Goal: Task Accomplishment & Management: Manage account settings

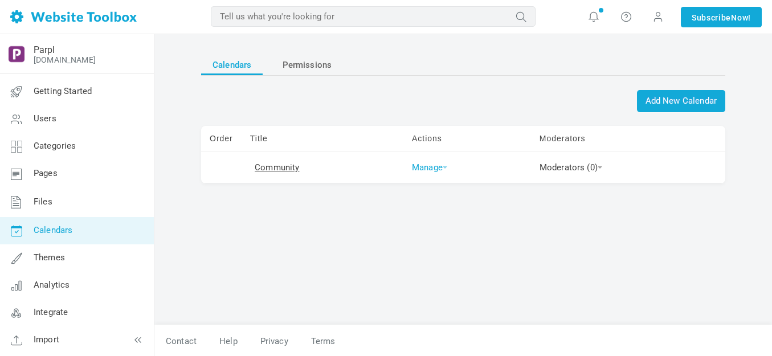
click at [443, 166] on span at bounding box center [445, 167] width 5 height 2
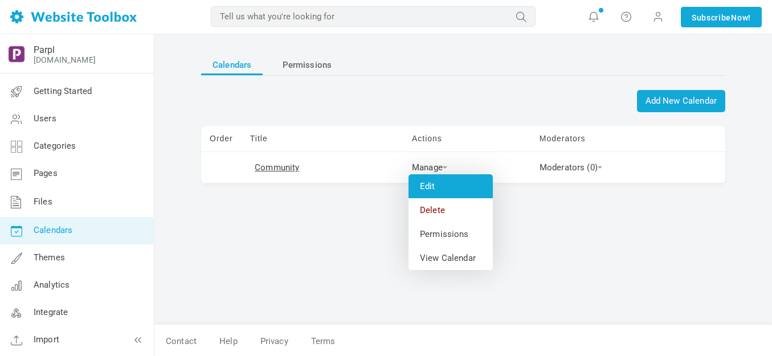
click at [435, 185] on link "Edit" at bounding box center [451, 186] width 84 height 24
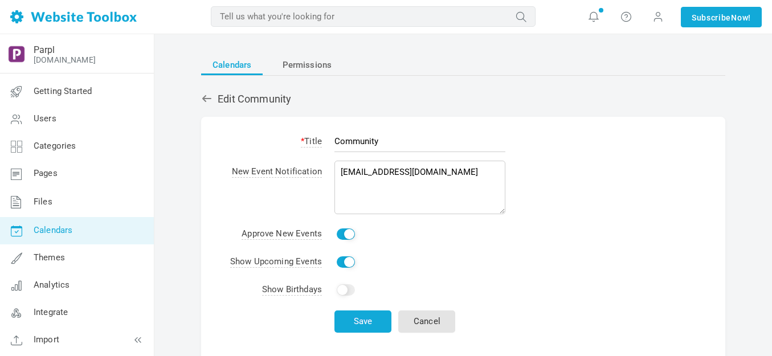
click at [395, 145] on input "Community" at bounding box center [419, 141] width 171 height 22
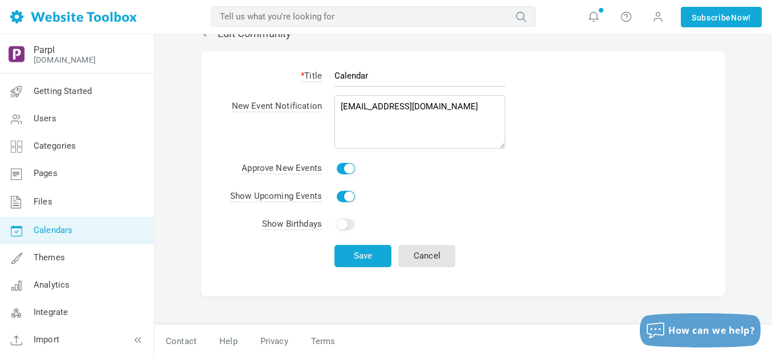
scroll to position [67, 0]
type input "Calendar"
click at [362, 252] on button "Save" at bounding box center [362, 255] width 57 height 22
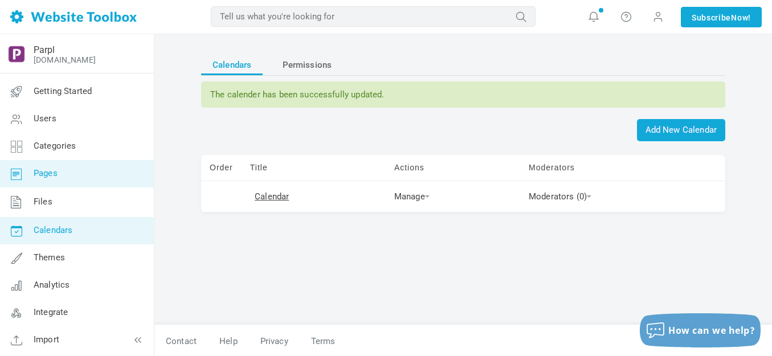
click at [52, 174] on span "Pages" at bounding box center [46, 173] width 24 height 10
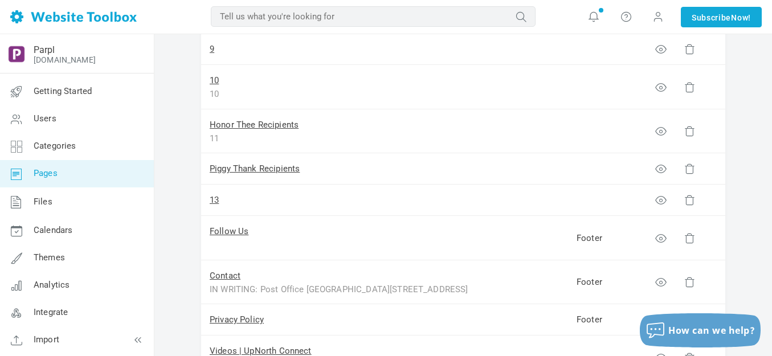
scroll to position [513, 0]
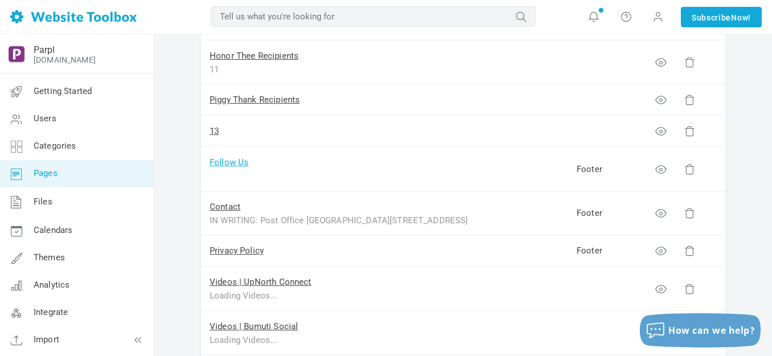
click at [235, 165] on link "Follow Us" at bounding box center [229, 162] width 39 height 10
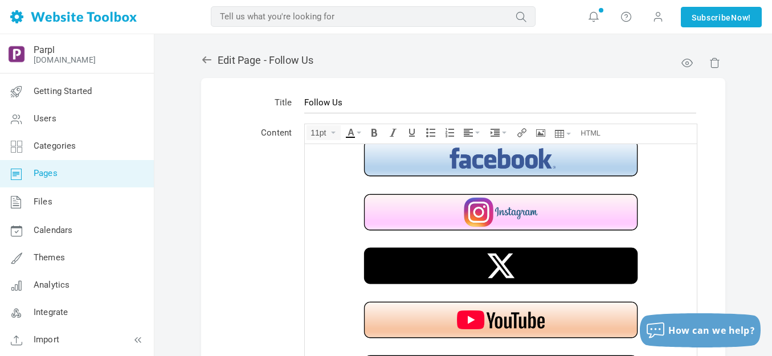
scroll to position [13, 0]
click at [493, 163] on img at bounding box center [500, 157] width 285 height 43
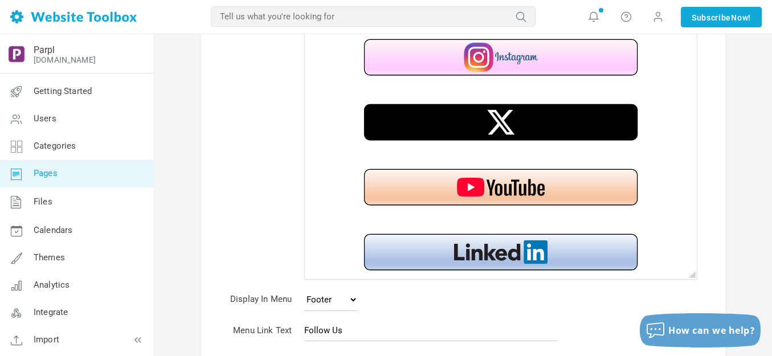
scroll to position [215, 0]
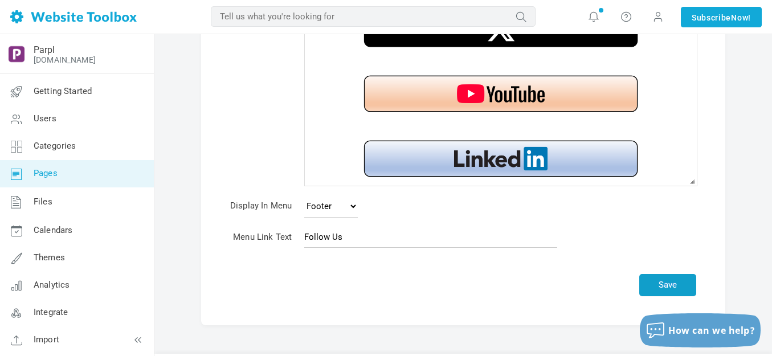
click at [664, 283] on button "Save" at bounding box center [667, 285] width 57 height 22
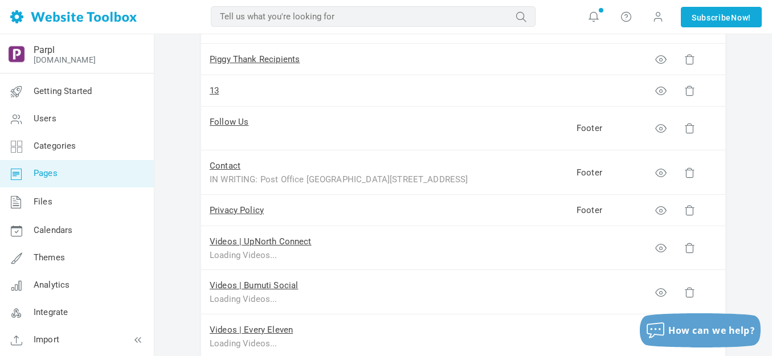
scroll to position [570, 0]
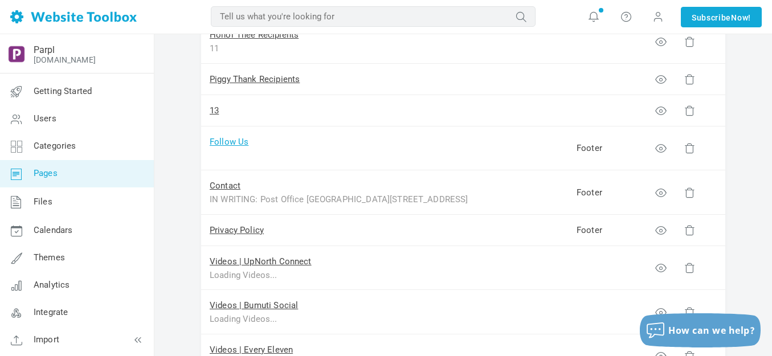
click at [236, 141] on link "Follow Us" at bounding box center [229, 142] width 39 height 10
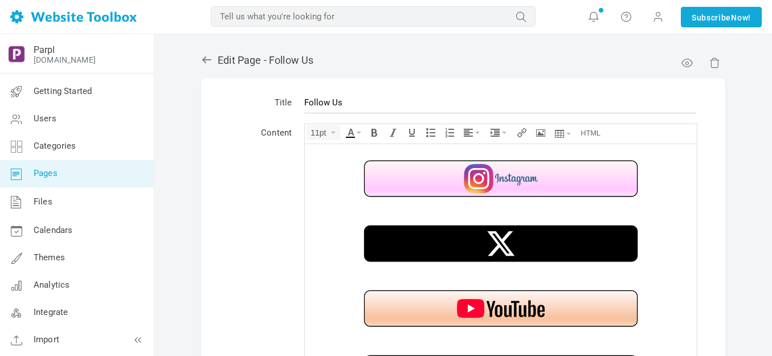
scroll to position [58, 0]
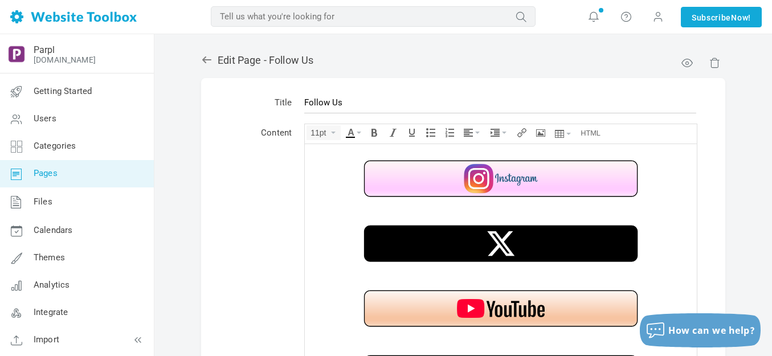
click at [509, 172] on img at bounding box center [500, 178] width 285 height 43
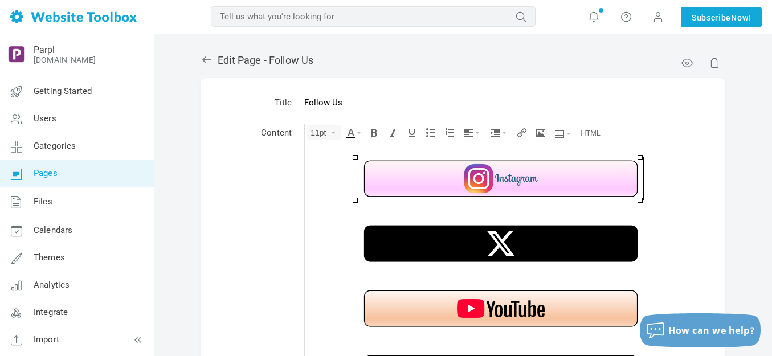
click at [509, 207] on div at bounding box center [501, 204] width 381 height 11
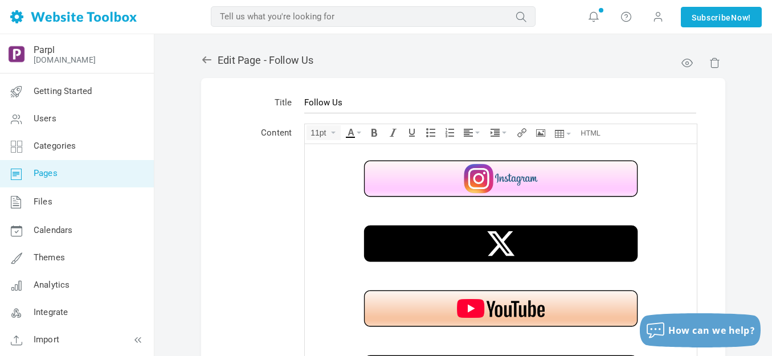
scroll to position [47, 0]
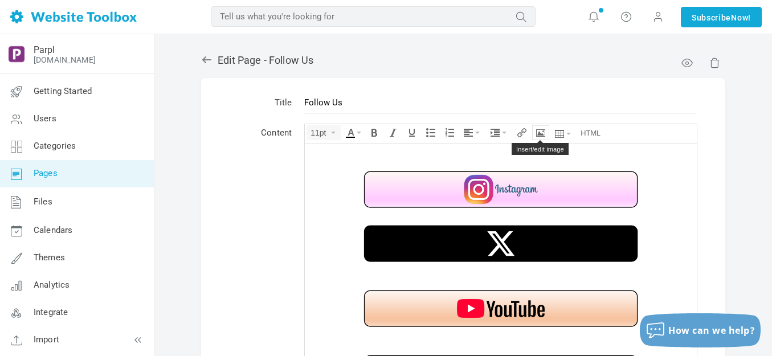
click at [543, 133] on icon "Insert/edit image" at bounding box center [540, 132] width 9 height 9
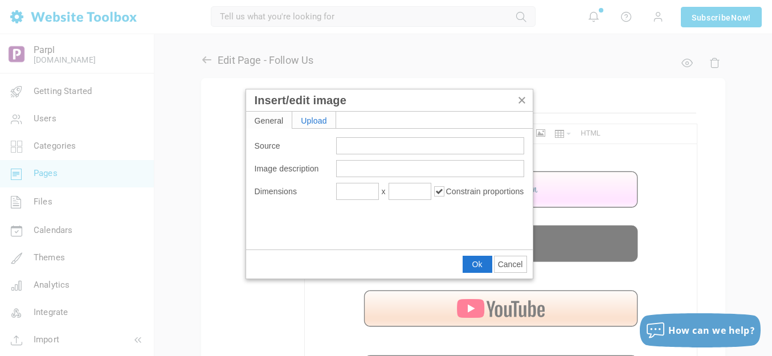
click at [315, 117] on div "Upload" at bounding box center [313, 120] width 43 height 17
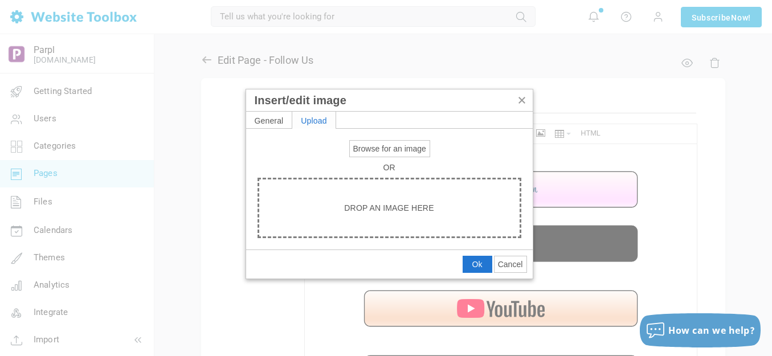
click at [381, 145] on span "Browse for an image" at bounding box center [389, 148] width 73 height 9
type input "C:\fakepath\White Spacer.png"
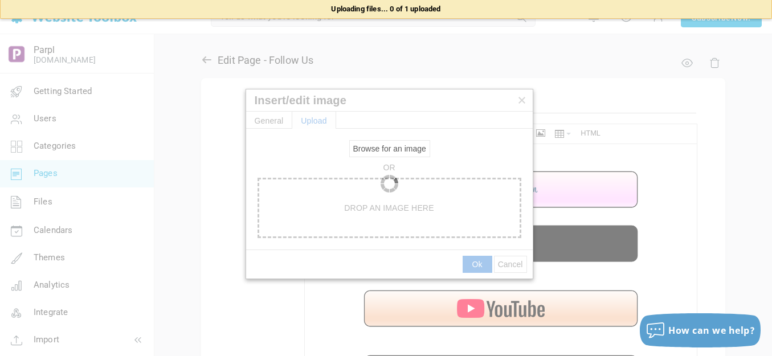
type input "https://d28lcup14p4e72.cloudfront.net/286758%2F9491358%2FWhite+Spacer.png"
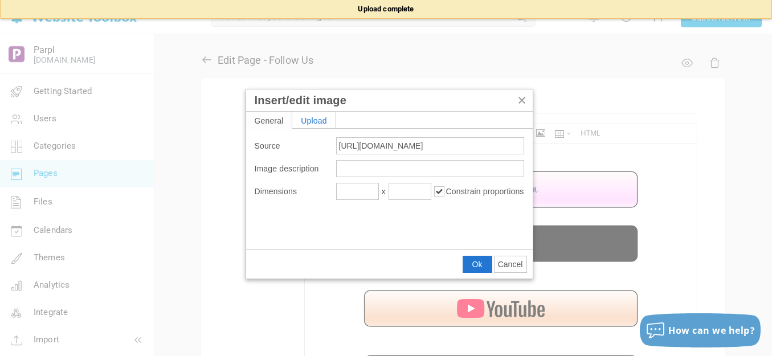
type input "1920"
type input "115"
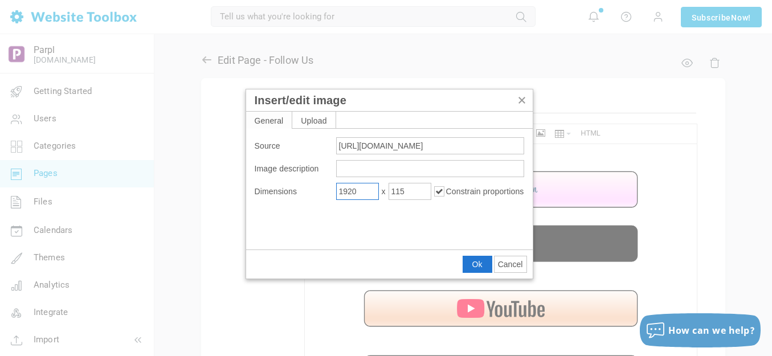
click at [370, 191] on input "1920" at bounding box center [357, 191] width 43 height 17
type input "200"
type input "12"
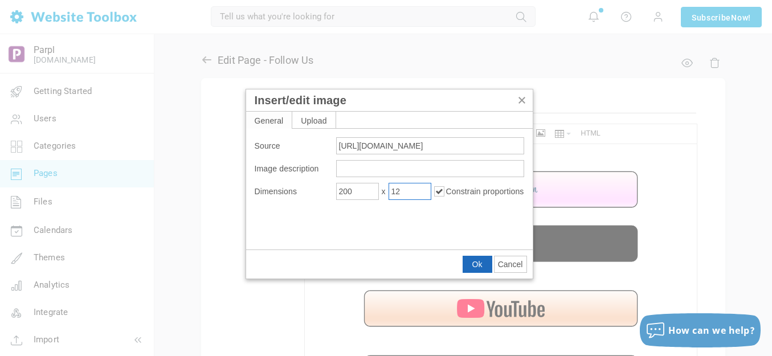
click at [473, 264] on span "Ok" at bounding box center [477, 264] width 10 height 9
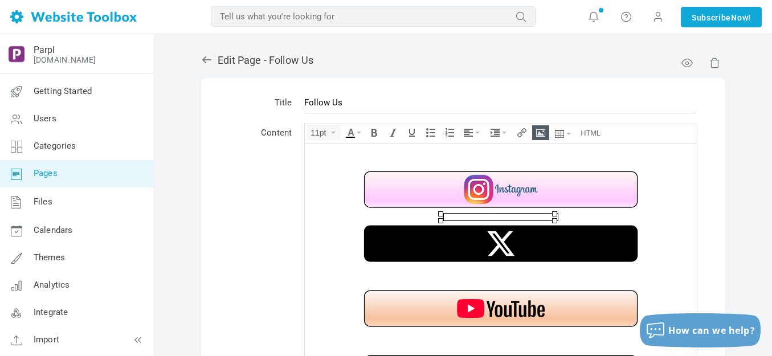
click at [557, 268] on div at bounding box center [501, 269] width 381 height 11
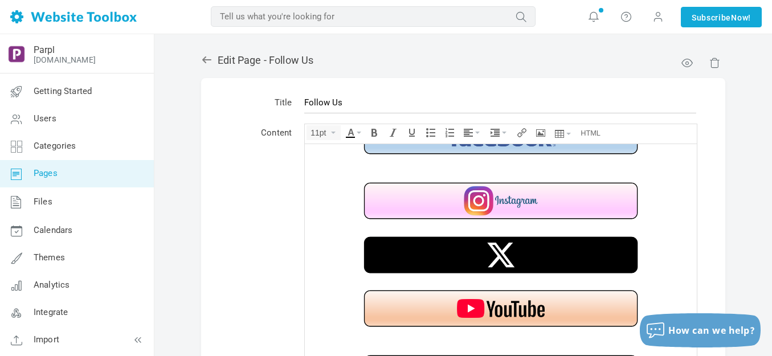
scroll to position [35, 0]
click at [537, 131] on icon "Insert/edit image" at bounding box center [540, 132] width 9 height 9
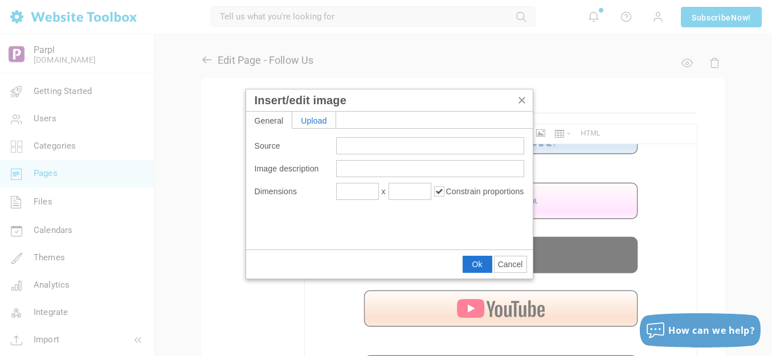
click at [322, 120] on div "Upload" at bounding box center [313, 120] width 43 height 17
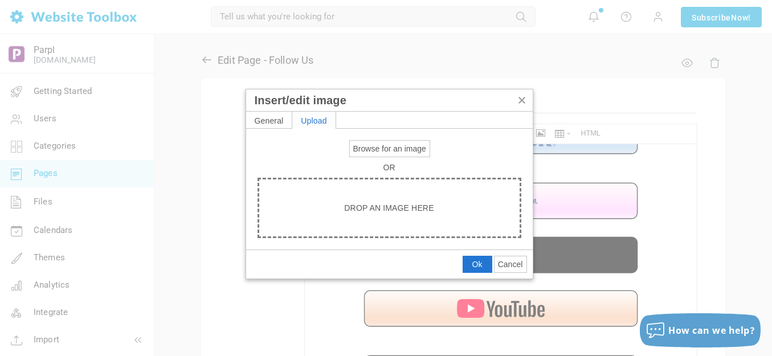
click at [380, 148] on span "Browse for an image" at bounding box center [389, 148] width 73 height 9
type input "C:\fakepath\White Spacer.png"
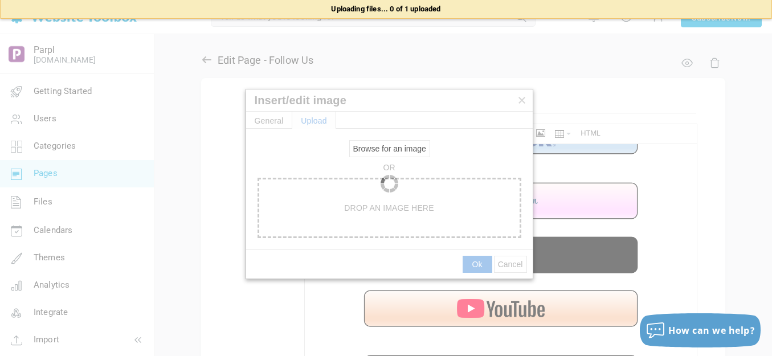
type input "https://d28lcup14p4e72.cloudfront.net/286758%2F9491359%2FWhite+Spacer.png"
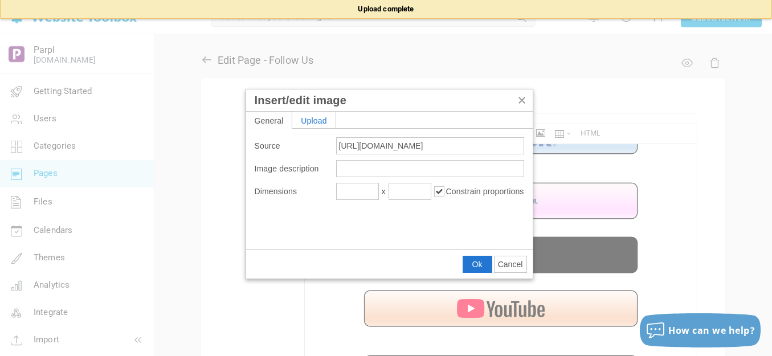
type input "1920"
type input "115"
click at [353, 187] on input "1920" at bounding box center [357, 191] width 43 height 17
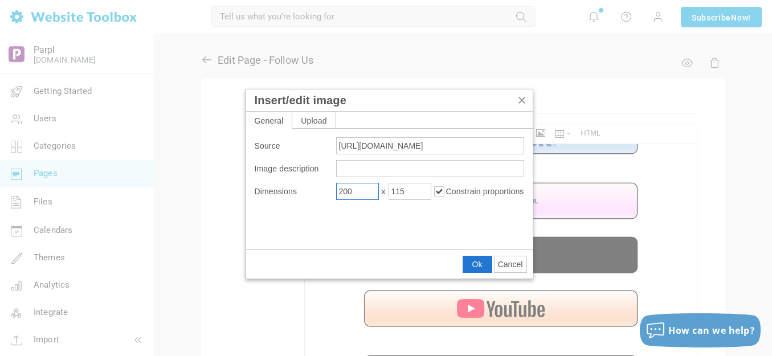
type input "200"
type input "12"
drag, startPoint x: 477, startPoint y: 261, endPoint x: 171, endPoint y: 114, distance: 338.9
click at [477, 261] on span "Ok" at bounding box center [477, 264] width 10 height 9
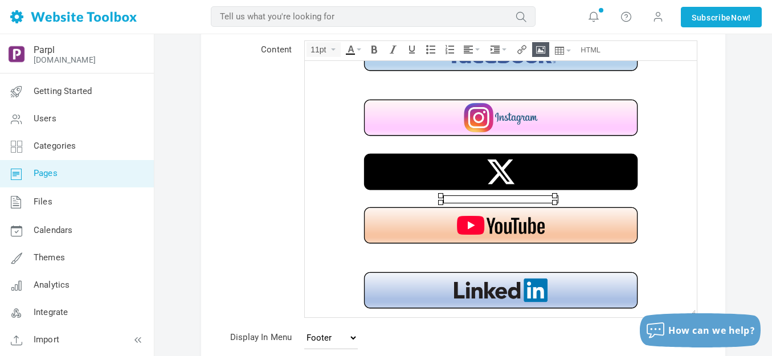
scroll to position [114, 0]
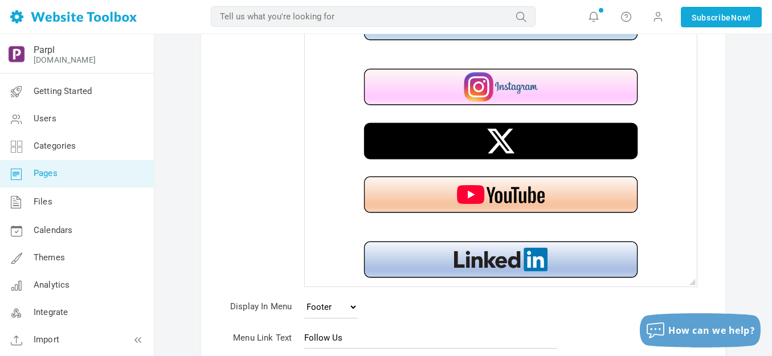
click at [498, 227] on div at bounding box center [501, 232] width 381 height 11
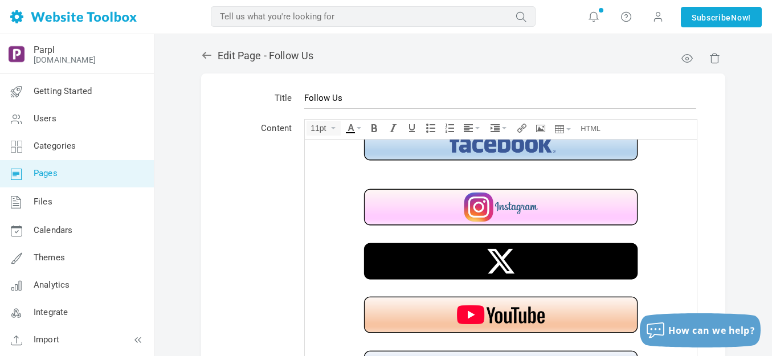
scroll to position [0, 0]
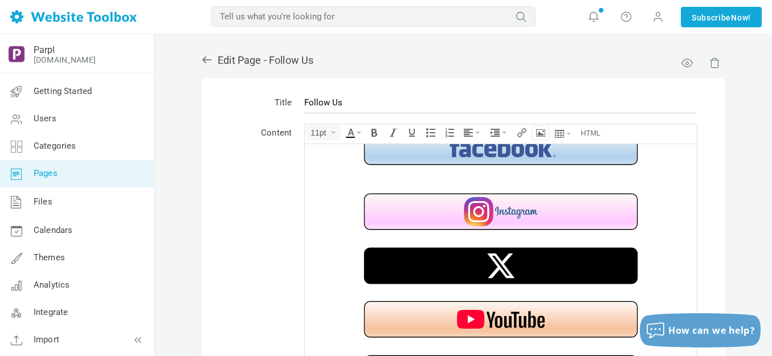
click at [544, 129] on icon "Insert/edit image" at bounding box center [540, 132] width 9 height 9
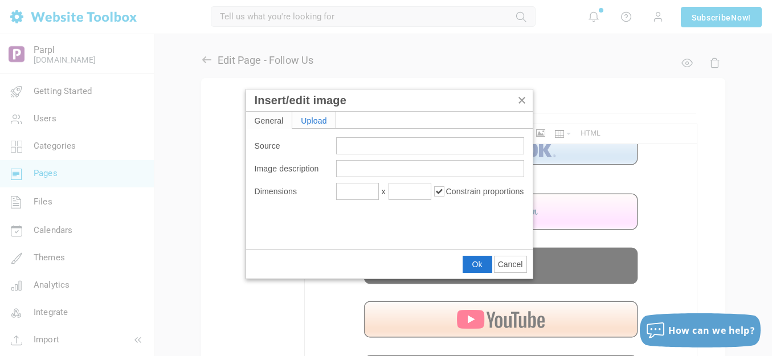
click at [322, 116] on div "Upload" at bounding box center [313, 120] width 43 height 17
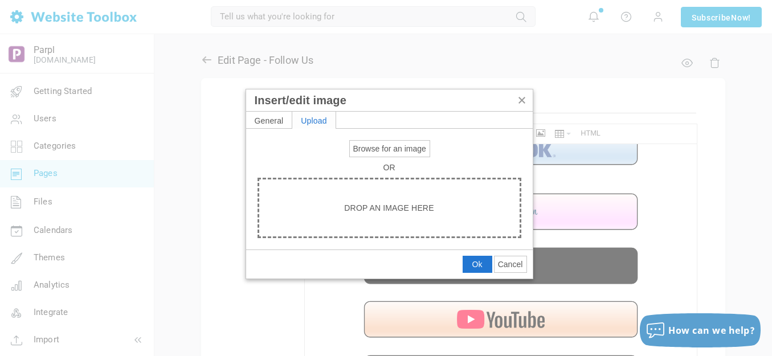
click at [321, 117] on div "Upload" at bounding box center [313, 120] width 43 height 17
click at [367, 142] on button "Browse for an image" at bounding box center [390, 149] width 80 height 16
type input "C:\fakepath\White Spacer.png"
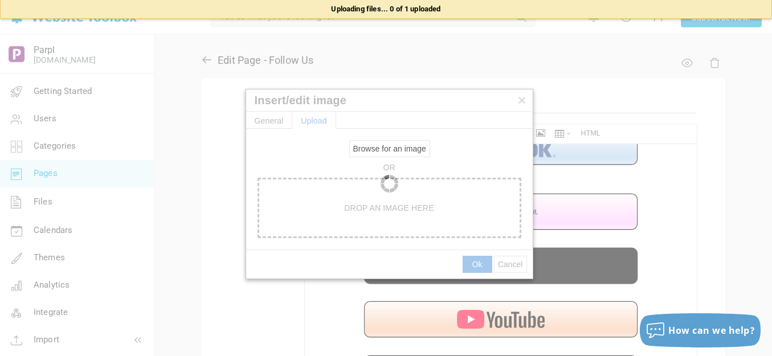
type input "https://d28lcup14p4e72.cloudfront.net/286758%2F9491360%2FWhite+Spacer.png"
type input "1920"
type input "115"
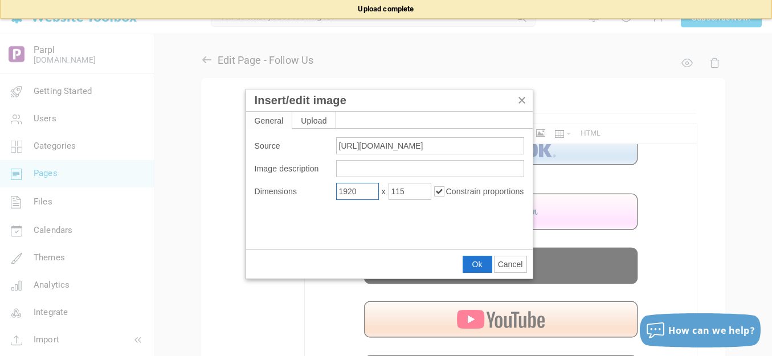
click at [366, 190] on input "1920" at bounding box center [357, 191] width 43 height 17
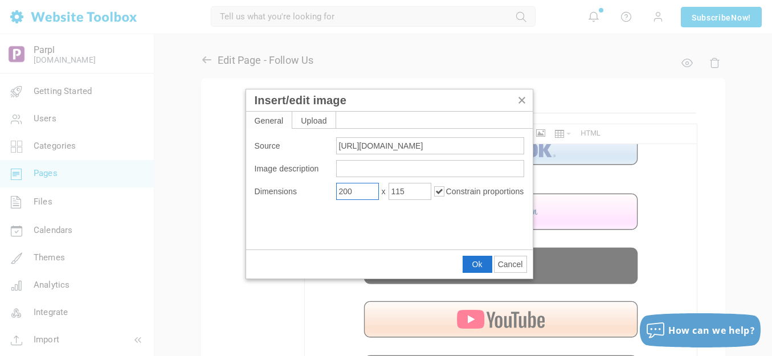
type input "200"
type input "12"
drag, startPoint x: 473, startPoint y: 264, endPoint x: 168, endPoint y: 120, distance: 337.9
click at [473, 264] on span "Ok" at bounding box center [477, 264] width 10 height 9
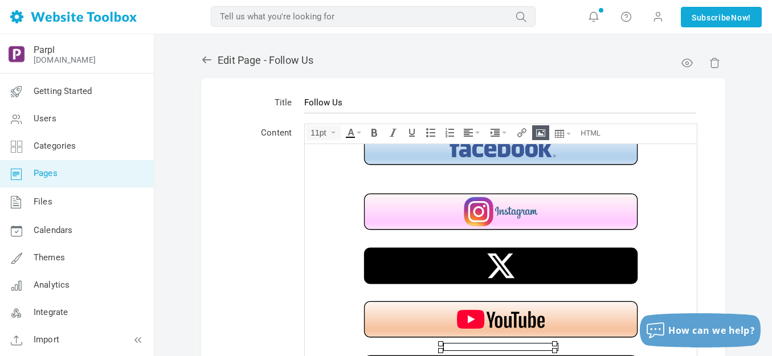
click at [491, 170] on div at bounding box center [501, 173] width 381 height 11
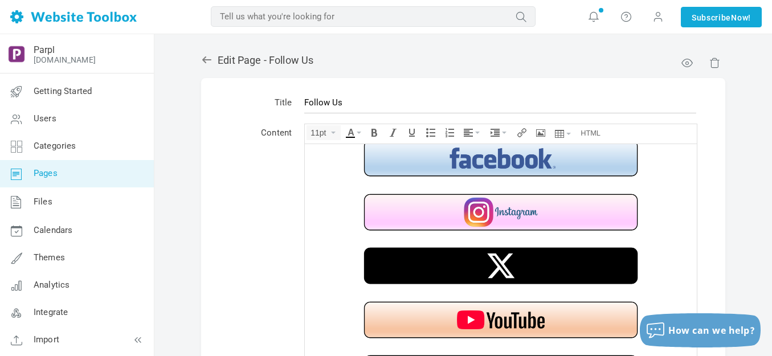
scroll to position [13, 0]
click at [542, 130] on icon "Insert/edit image" at bounding box center [540, 132] width 9 height 9
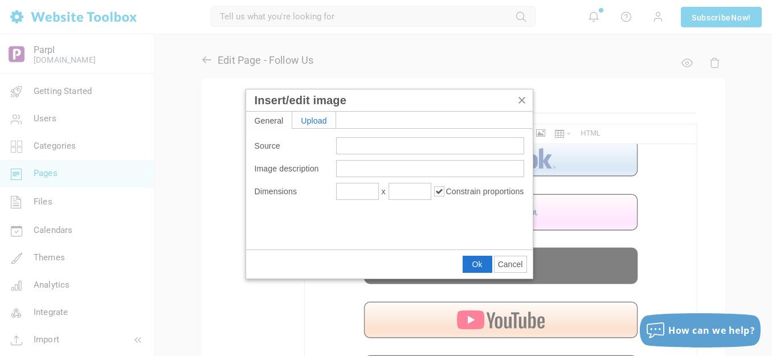
click at [321, 118] on div "Upload" at bounding box center [313, 120] width 43 height 17
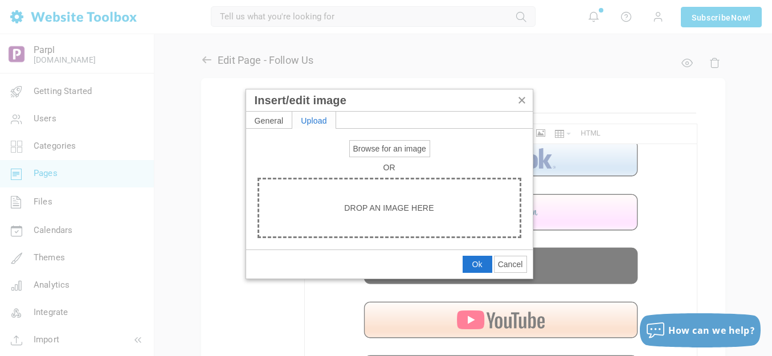
click at [368, 149] on span "Browse for an image" at bounding box center [389, 148] width 73 height 9
type input "C:\fakepath\White Spacer.png"
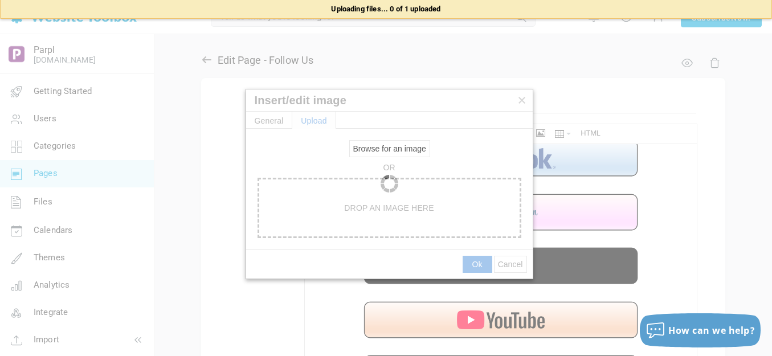
type input "https://d28lcup14p4e72.cloudfront.net/286758%2F9491361%2FWhite+Spacer.png"
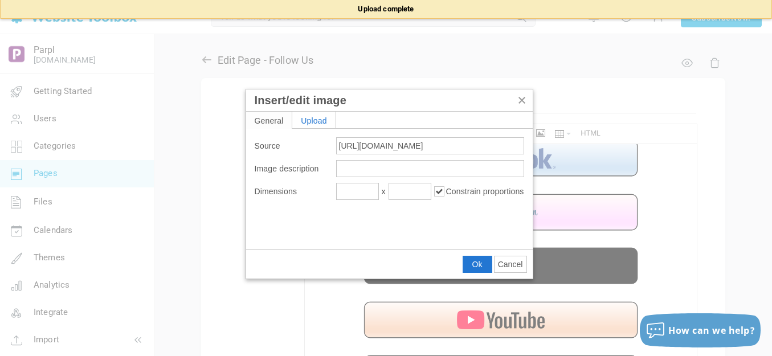
type input "1920"
type input "115"
click at [362, 187] on input "1920" at bounding box center [357, 191] width 43 height 17
click at [362, 188] on input "1920" at bounding box center [357, 191] width 43 height 17
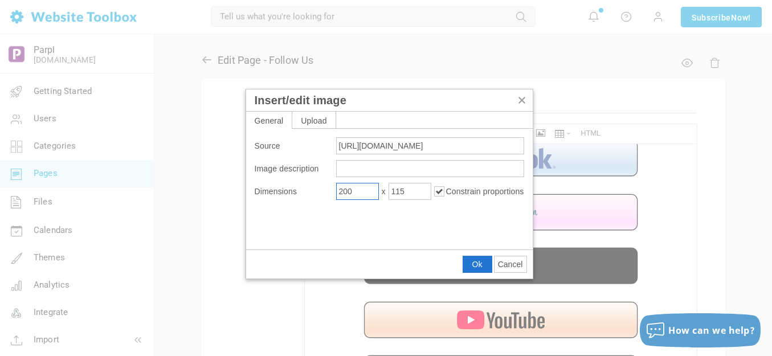
type input "200"
type input "12"
drag, startPoint x: 471, startPoint y: 263, endPoint x: 177, endPoint y: 108, distance: 332.3
click at [471, 263] on button "Ok" at bounding box center [477, 264] width 28 height 16
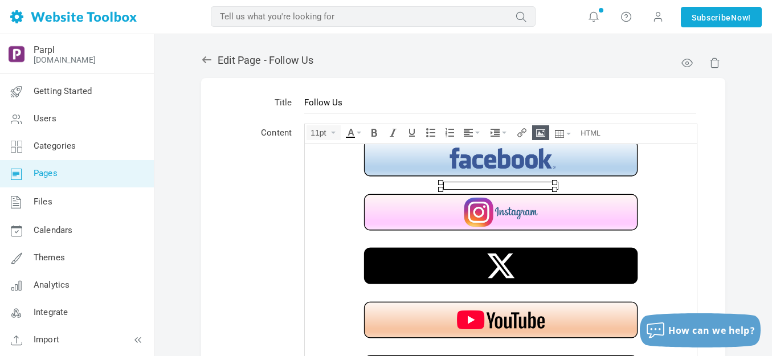
click at [511, 236] on img at bounding box center [501, 239] width 114 height 7
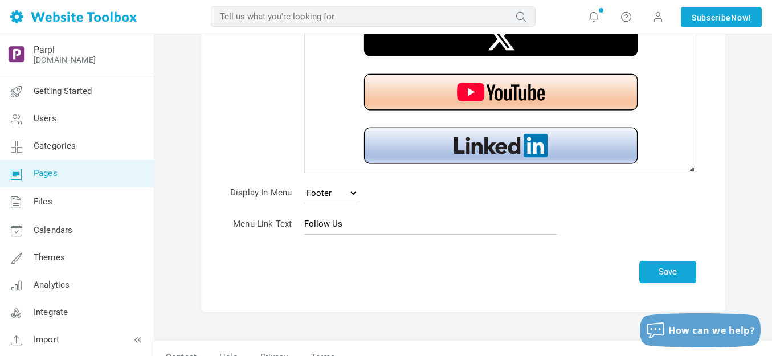
scroll to position [245, 0]
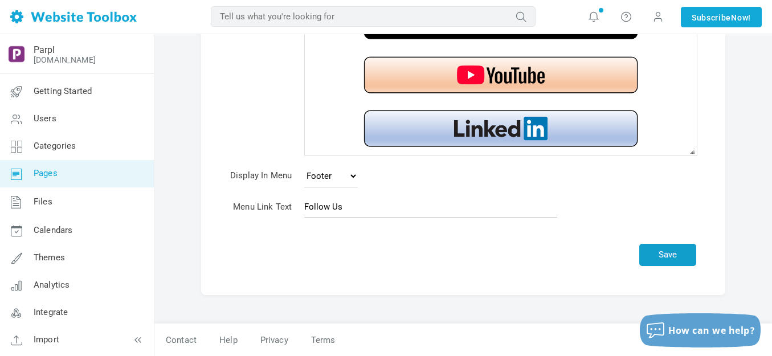
click at [663, 250] on button "Save" at bounding box center [667, 255] width 57 height 22
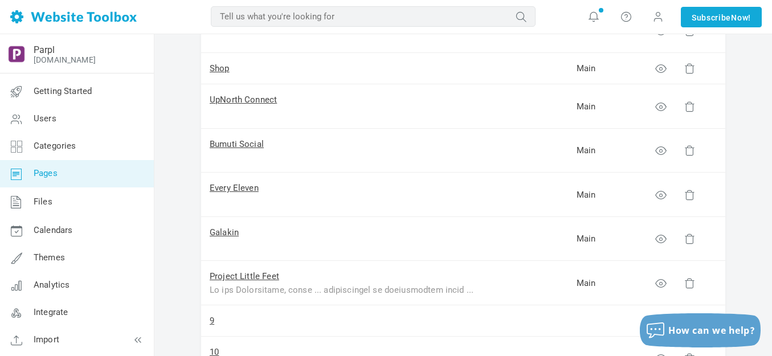
scroll to position [228, 0]
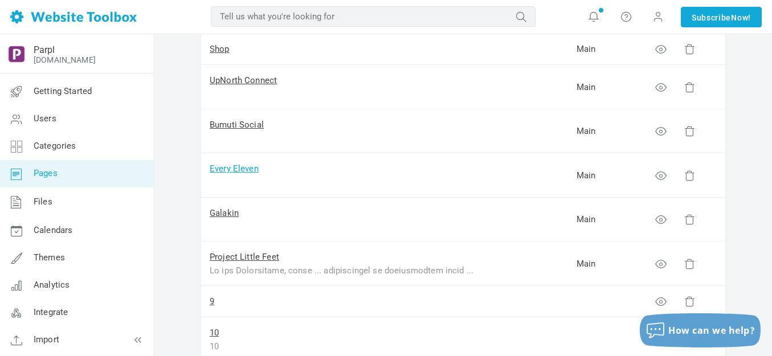
click at [248, 169] on link "Every Eleven" at bounding box center [234, 169] width 49 height 10
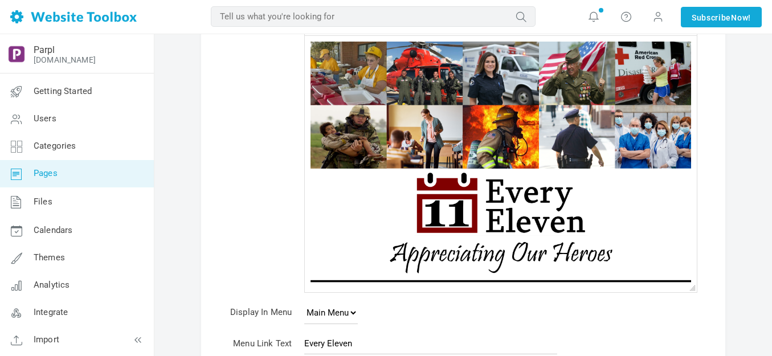
scroll to position [114, 0]
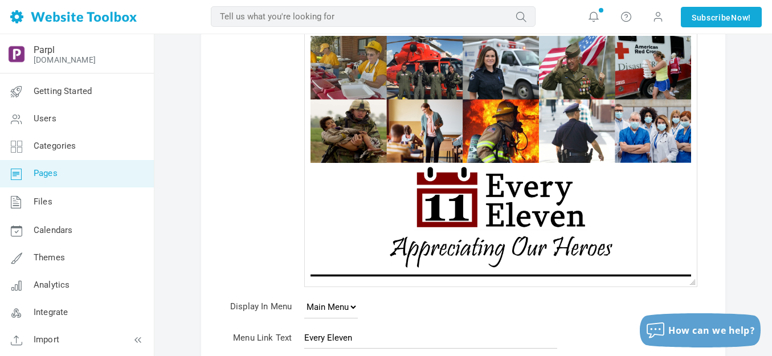
click at [474, 191] on img at bounding box center [501, 215] width 342 height 107
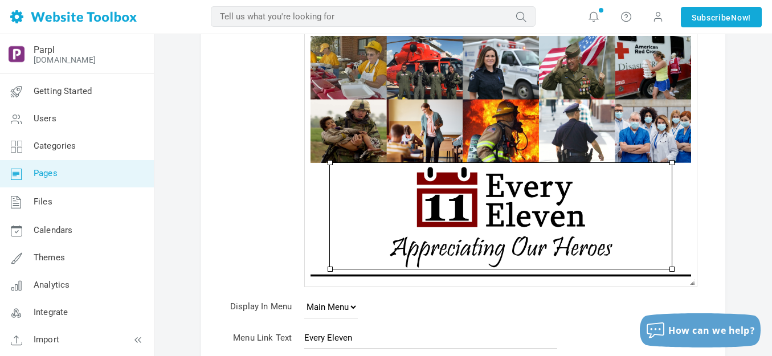
click at [474, 191] on img at bounding box center [501, 215] width 342 height 107
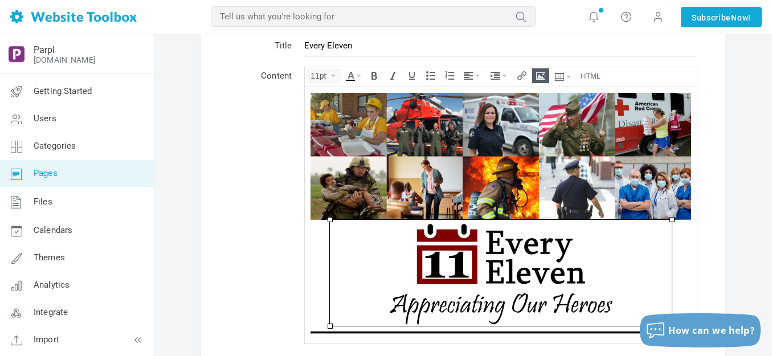
click at [542, 73] on icon "Insert/edit image" at bounding box center [540, 75] width 9 height 9
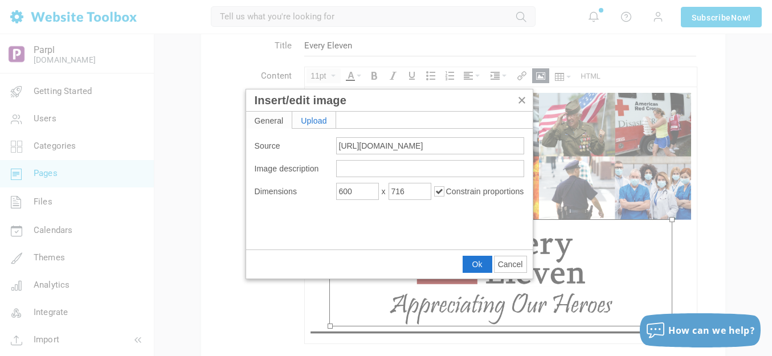
click at [308, 119] on div "Upload" at bounding box center [313, 120] width 43 height 17
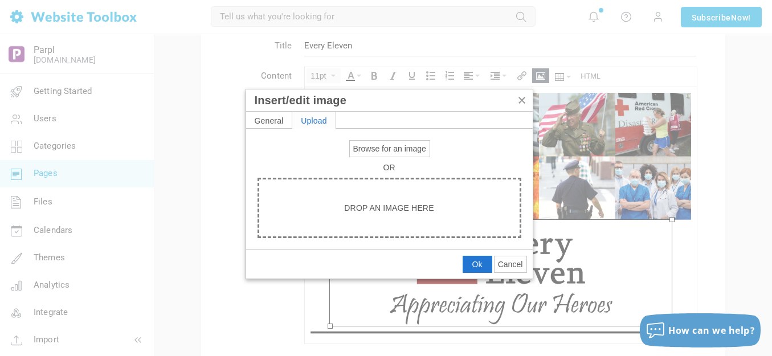
click at [373, 145] on span "Browse for an image" at bounding box center [389, 148] width 73 height 9
type input "C:\fakepath\Slide3.PNG"
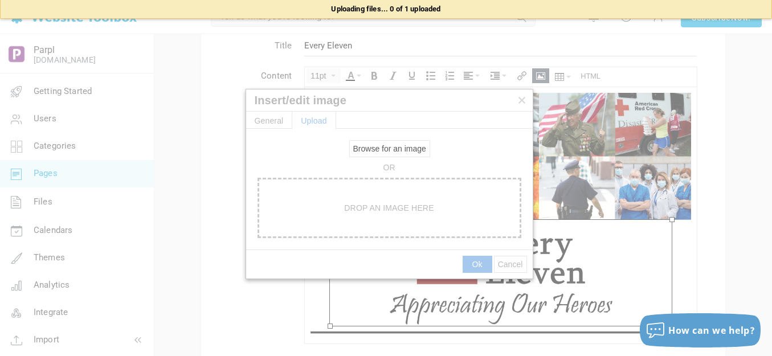
type input "https://d28lcup14p4e72.cloudfront.net/286758%2F9491364%2FSlide3.png"
type input "1920"
type input "1910"
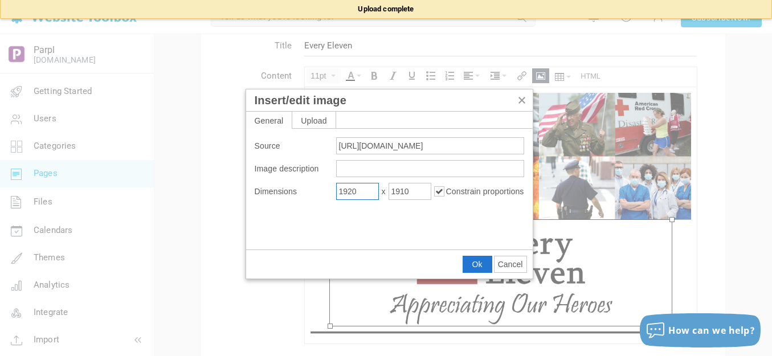
click at [371, 191] on input "1920" at bounding box center [357, 191] width 43 height 17
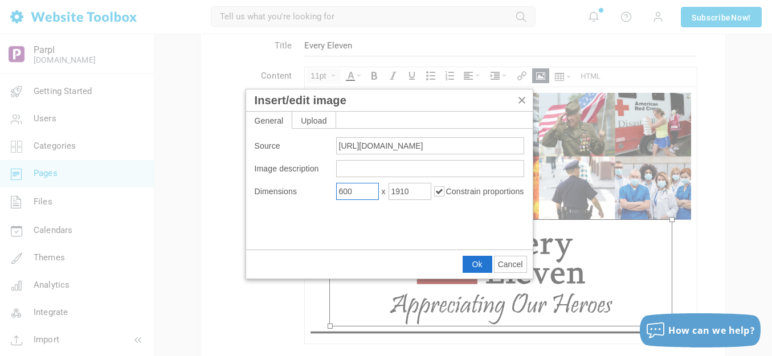
type input "600"
type input "597"
click at [475, 263] on span "Ok" at bounding box center [477, 264] width 10 height 9
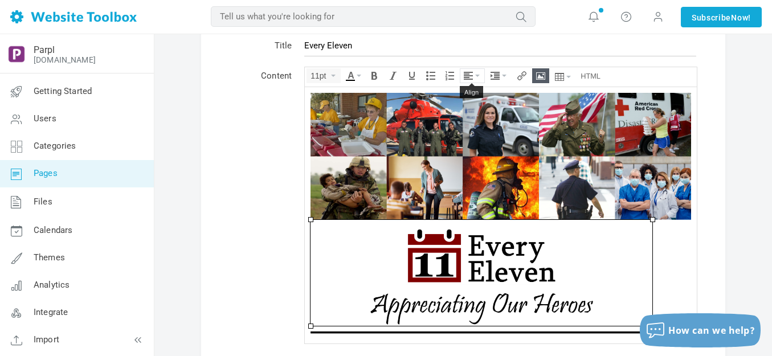
click at [478, 73] on button "Align" at bounding box center [472, 76] width 24 height 14
click at [469, 111] on icon at bounding box center [469, 109] width 11 height 9
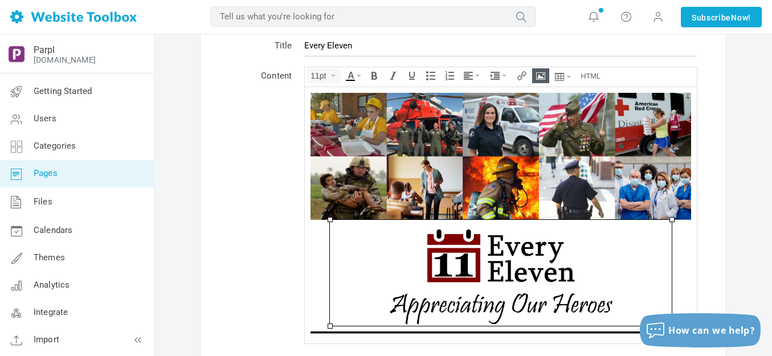
click at [713, 210] on table "Title Every Eleven Content 11pt div » img <div><img class="bbc_img" src="https:…" at bounding box center [463, 252] width 524 height 462
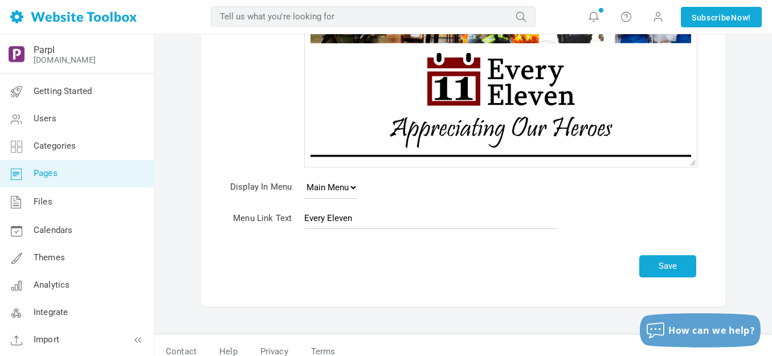
scroll to position [245, 0]
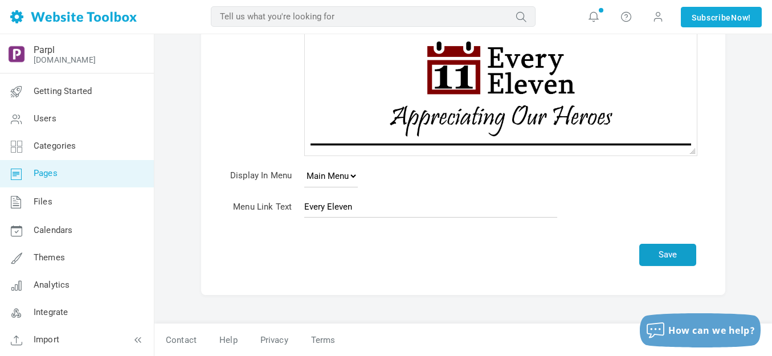
click at [680, 254] on button "Save" at bounding box center [667, 255] width 57 height 22
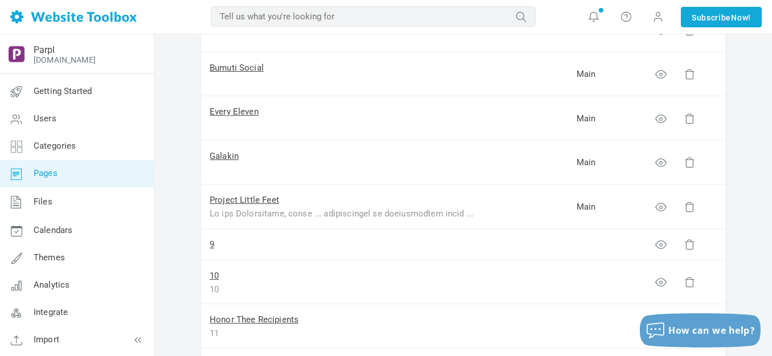
scroll to position [228, 0]
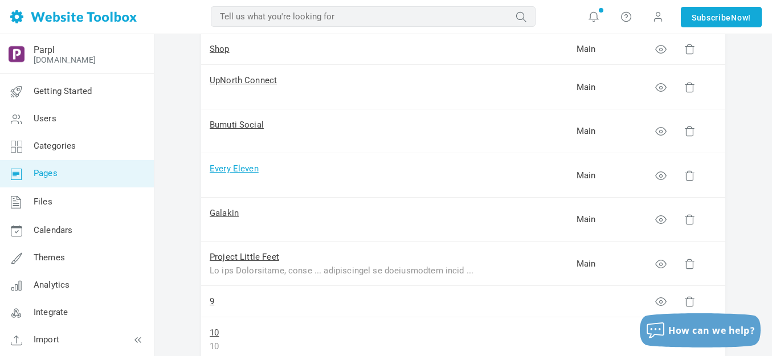
click at [246, 170] on link "Every Eleven" at bounding box center [234, 169] width 49 height 10
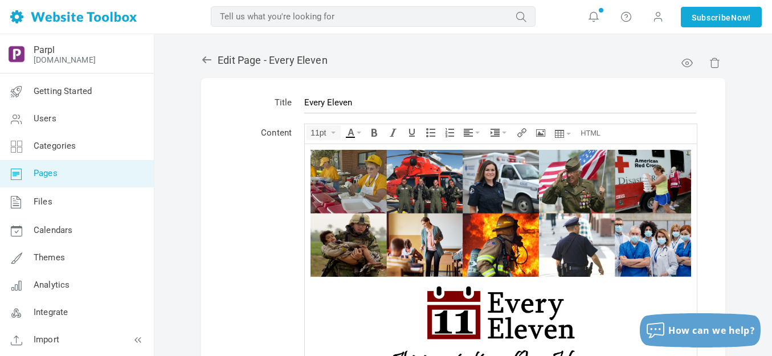
click at [479, 301] on img at bounding box center [501, 329] width 342 height 107
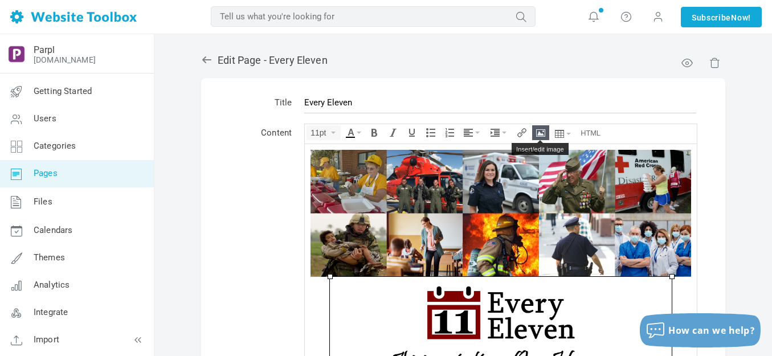
click at [538, 135] on icon "Insert/edit image" at bounding box center [540, 132] width 9 height 9
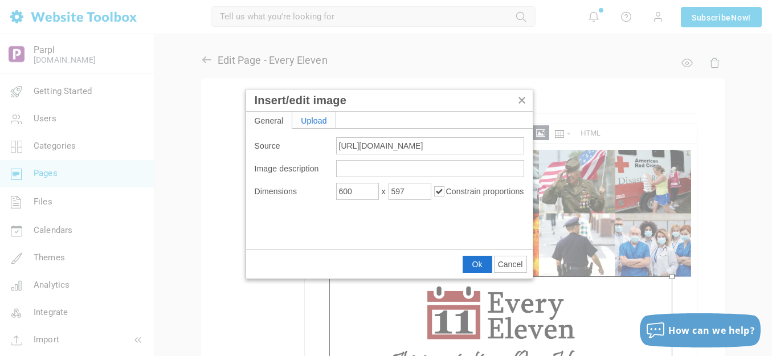
click at [310, 120] on div "Upload" at bounding box center [313, 120] width 43 height 17
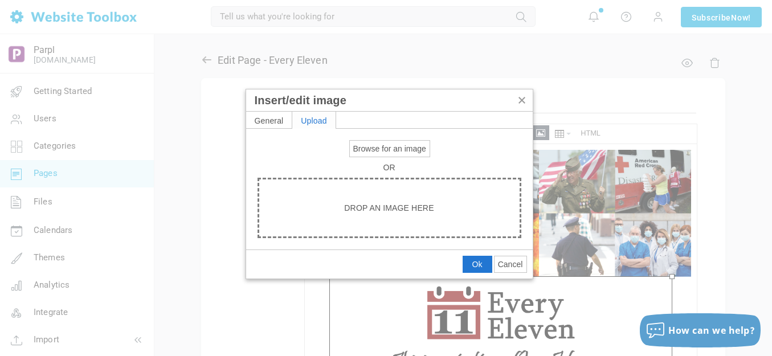
click at [376, 145] on span "Browse for an image" at bounding box center [389, 148] width 73 height 9
type input "C:\fakepath\Slide3.PNG"
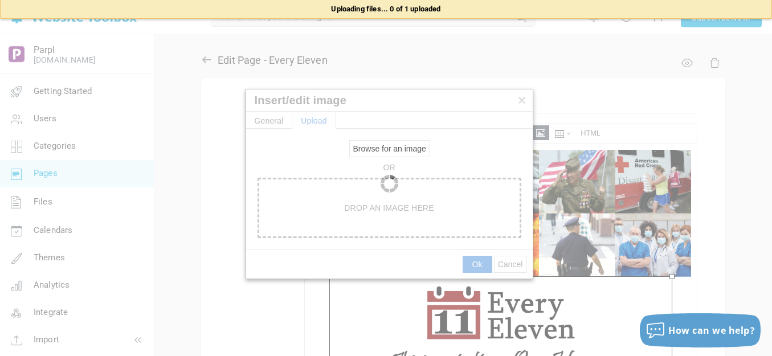
type input "https://d28lcup14p4e72.cloudfront.net/286758%2F9491377%2FSlide3.png"
type input "1920"
type input "1910"
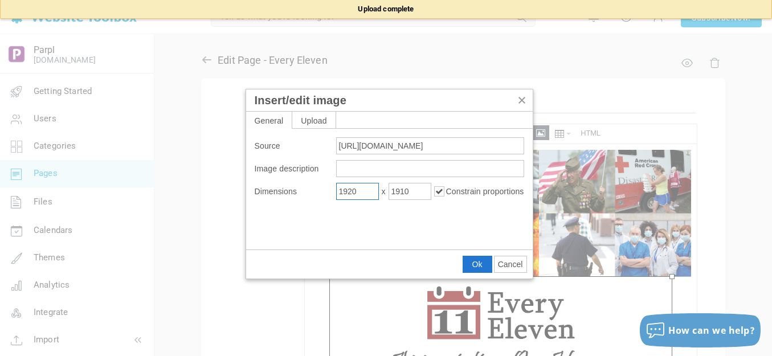
click at [354, 191] on input "1920" at bounding box center [357, 191] width 43 height 17
click at [355, 191] on input "1920" at bounding box center [357, 191] width 43 height 17
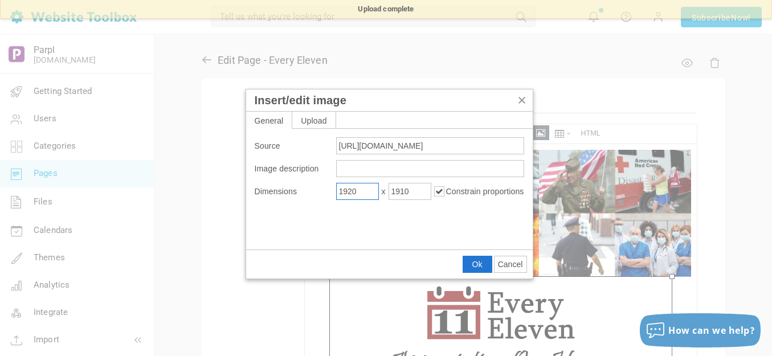
click at [355, 191] on input "1920" at bounding box center [357, 191] width 43 height 17
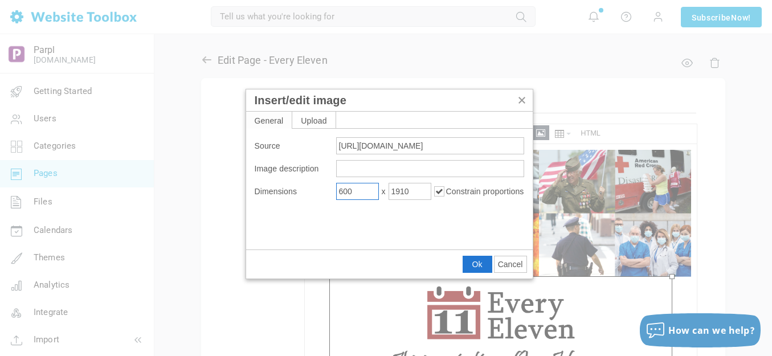
type input "600"
type input "597"
click at [473, 262] on span "Ok" at bounding box center [477, 264] width 10 height 9
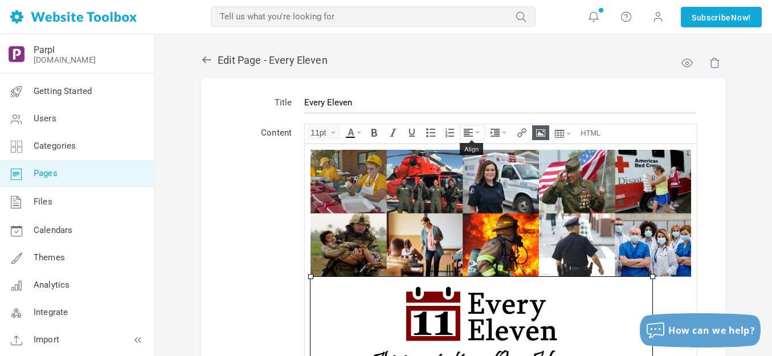
click at [480, 133] on button "Align" at bounding box center [472, 133] width 24 height 14
click at [473, 167] on icon at bounding box center [469, 166] width 11 height 9
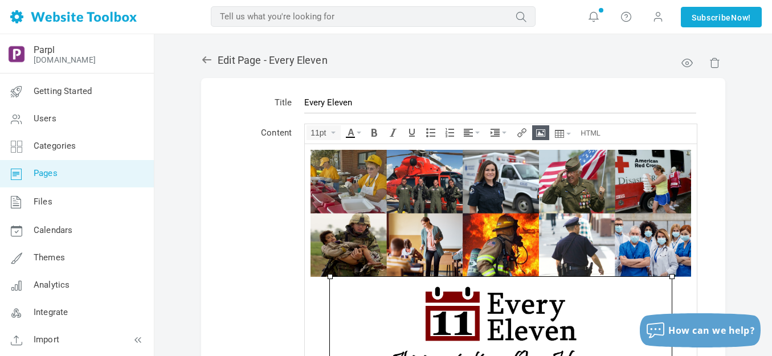
click at [733, 202] on div "Edit Page - Every Eleven Title Every Eleven Content 11pt div » img <div><img cl…" at bounding box center [463, 306] width 541 height 526
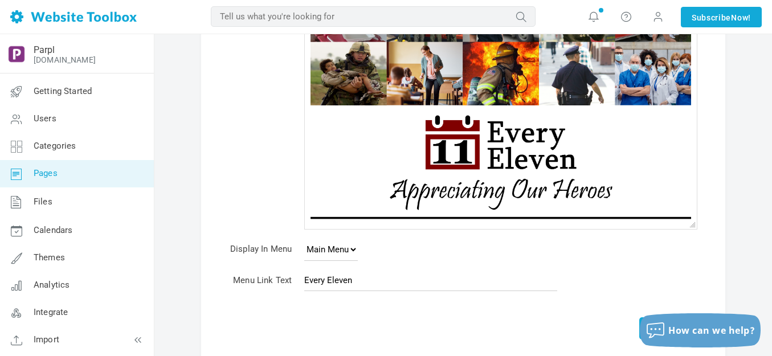
scroll to position [228, 0]
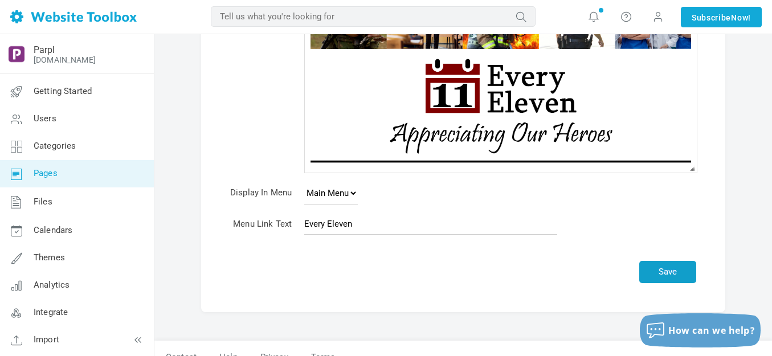
drag, startPoint x: 661, startPoint y: 273, endPoint x: 111, endPoint y: 187, distance: 557.1
click at [661, 273] on button "Save" at bounding box center [667, 272] width 57 height 22
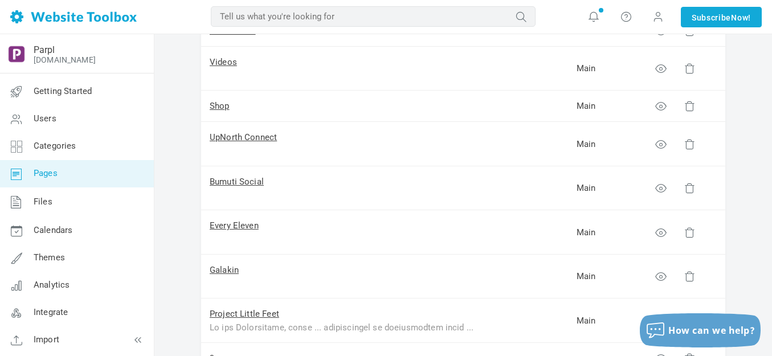
scroll to position [228, 0]
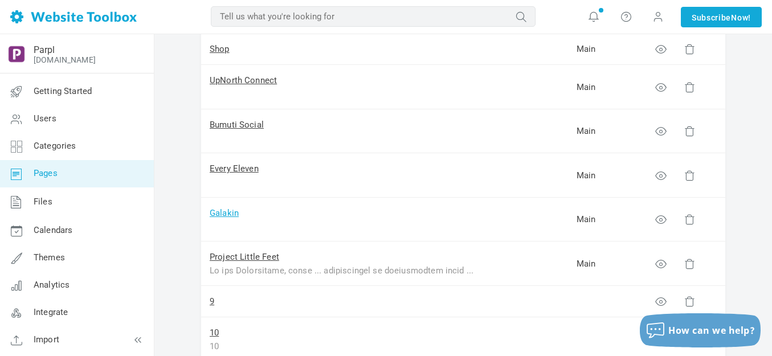
click at [230, 213] on link "Galakin" at bounding box center [224, 213] width 29 height 10
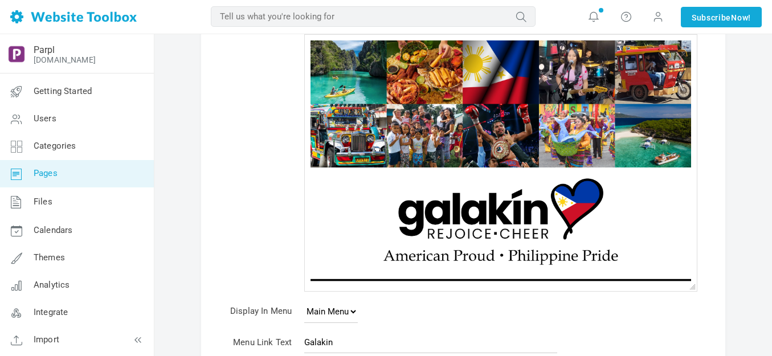
scroll to position [171, 0]
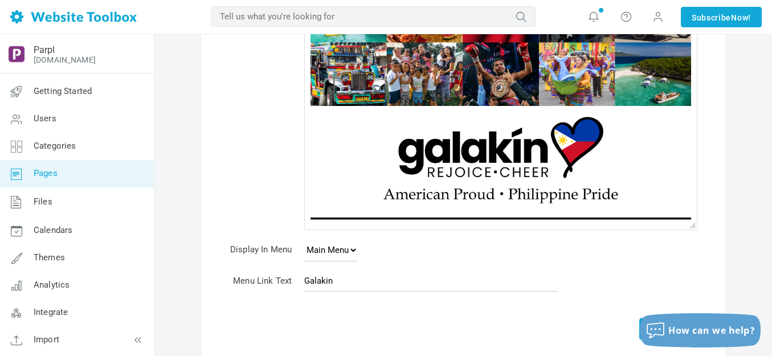
click at [479, 169] on img at bounding box center [501, 159] width 342 height 107
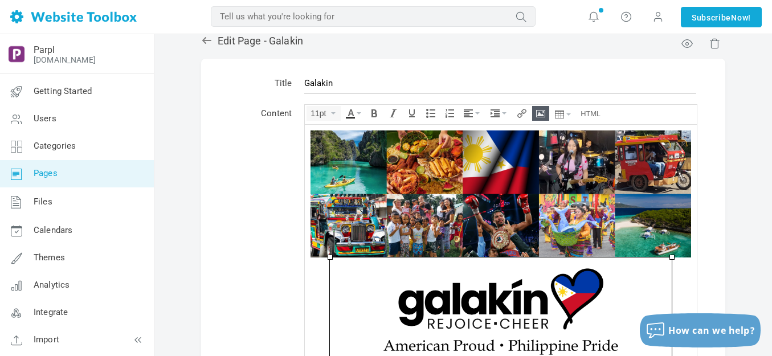
scroll to position [0, 0]
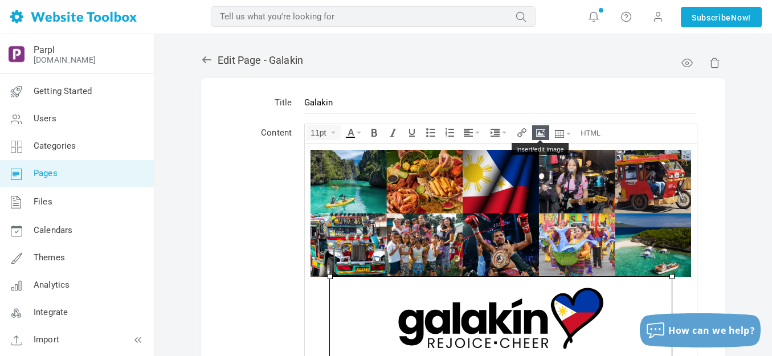
click at [544, 134] on icon "Insert/edit image" at bounding box center [540, 132] width 9 height 9
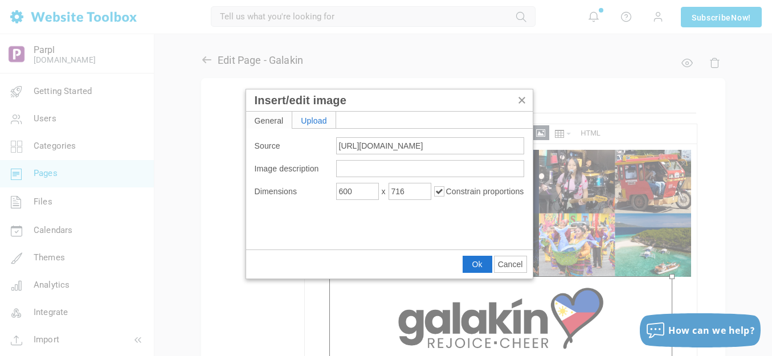
click at [325, 124] on div "Upload" at bounding box center [313, 120] width 43 height 17
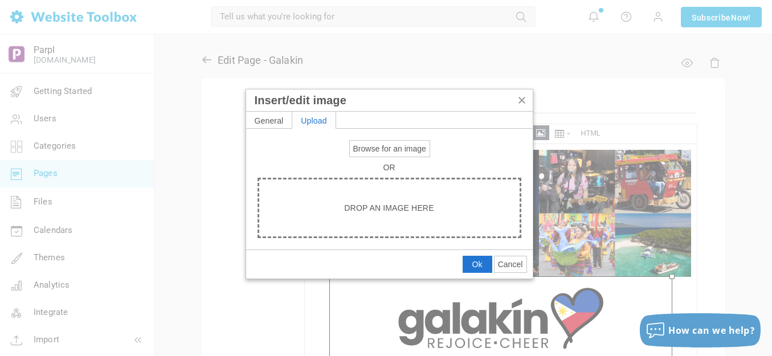
click at [364, 148] on span "Browse for an image" at bounding box center [389, 148] width 73 height 9
type input "C:\fakepath\Slide4.PNG"
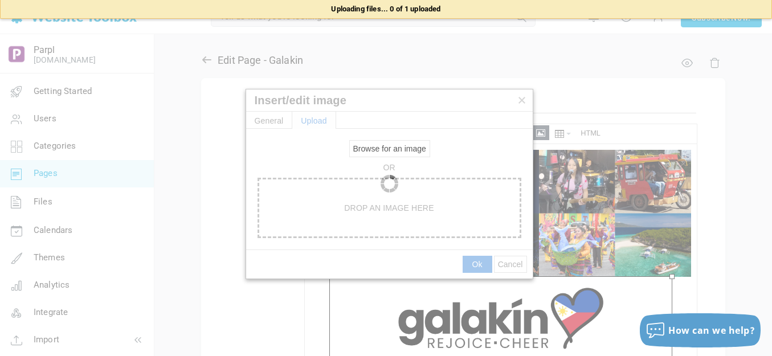
type input "[URL][DOMAIN_NAME]"
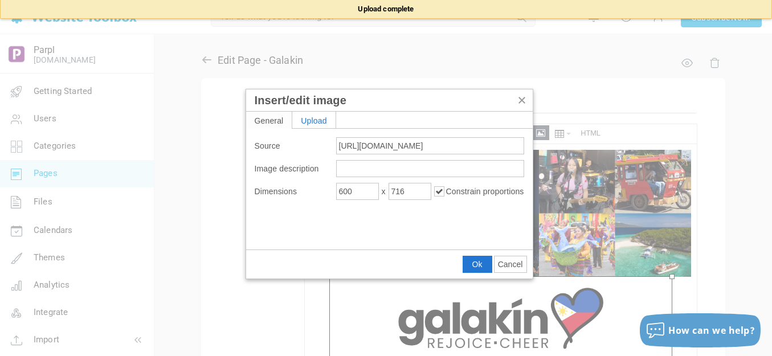
type input "1920"
type input "1910"
click at [357, 195] on input "1920" at bounding box center [357, 191] width 43 height 17
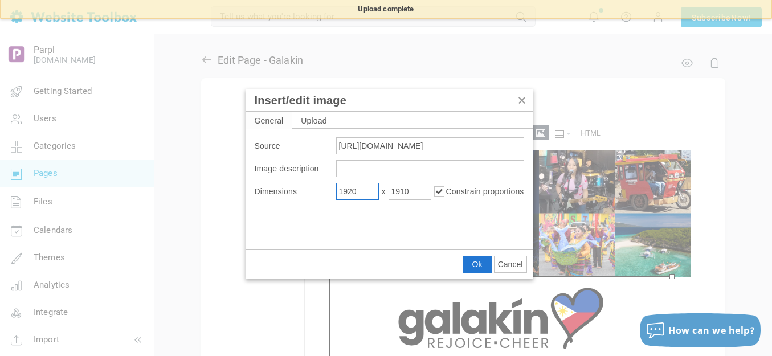
click at [357, 195] on input "1920" at bounding box center [357, 191] width 43 height 17
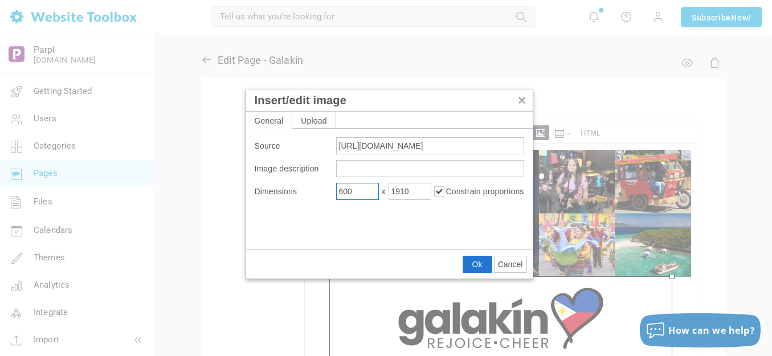
type input "600"
type input "597"
click at [471, 265] on button "Ok" at bounding box center [477, 264] width 28 height 16
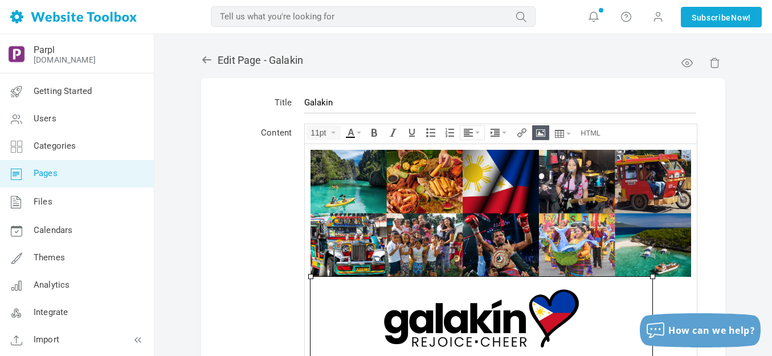
click at [478, 129] on button "Align" at bounding box center [472, 133] width 24 height 14
click at [472, 166] on icon at bounding box center [469, 166] width 11 height 9
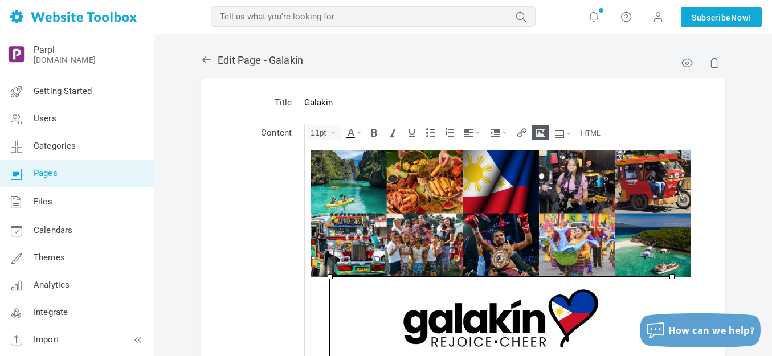
click at [718, 260] on table "Title Galakin Content 11pt div » img <div><img class="bbc_img" src="https://d28…" at bounding box center [463, 309] width 524 height 462
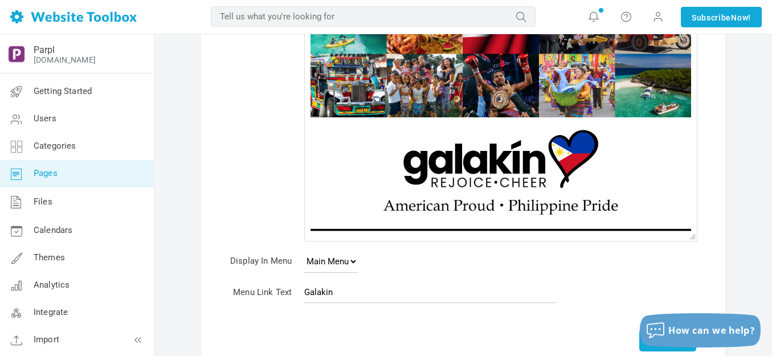
scroll to position [228, 0]
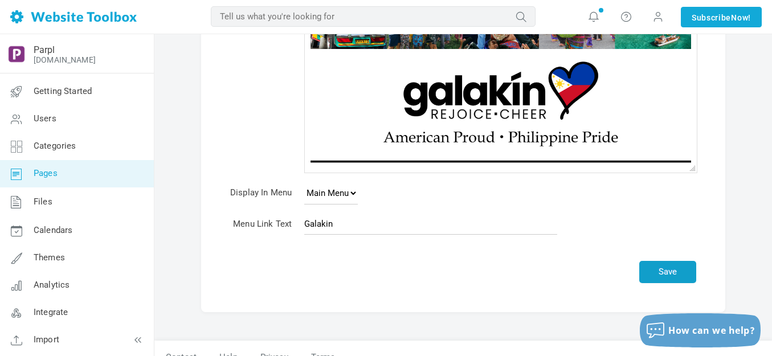
click at [679, 271] on button "Save" at bounding box center [667, 272] width 57 height 22
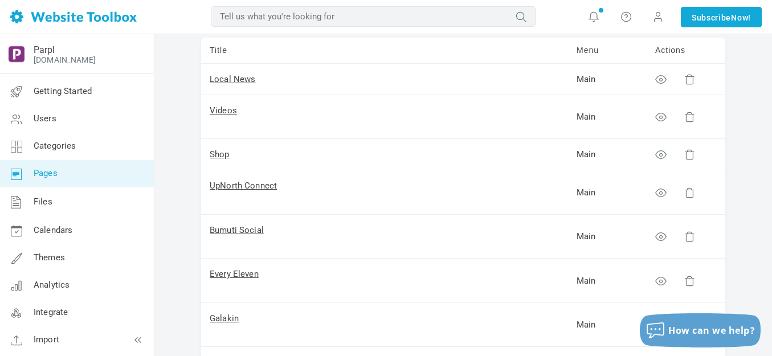
scroll to position [228, 0]
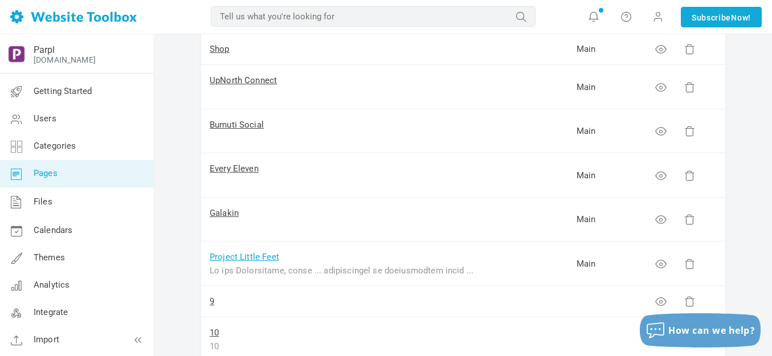
click at [264, 256] on link "Project Little Feet" at bounding box center [245, 257] width 70 height 10
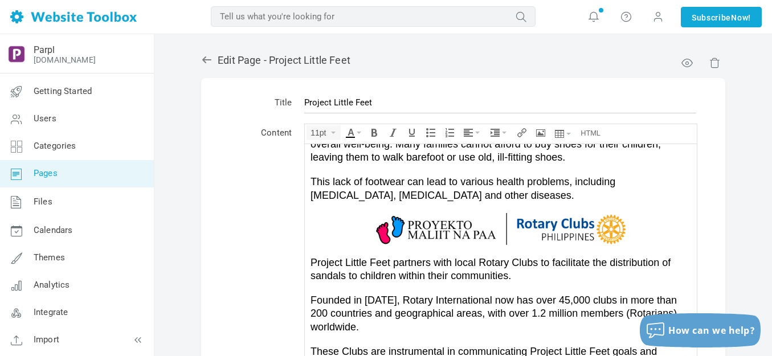
scroll to position [154, 0]
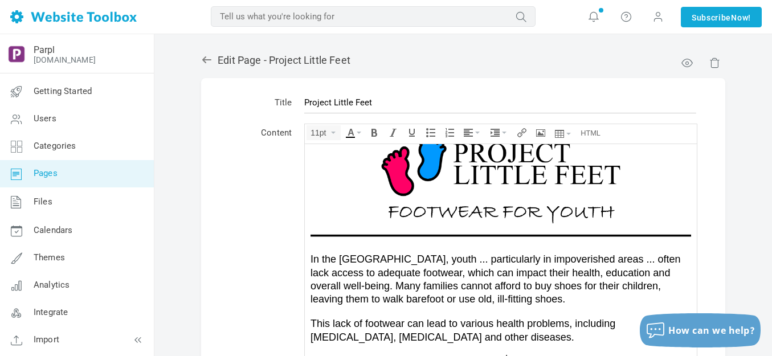
click at [469, 166] on img at bounding box center [501, 175] width 342 height 107
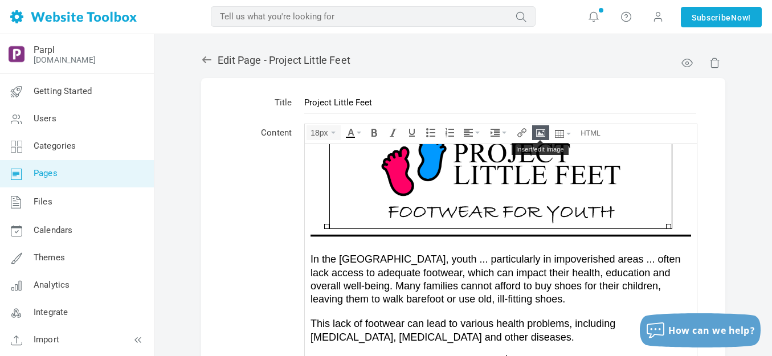
click at [540, 129] on icon "Insert/edit image" at bounding box center [540, 132] width 9 height 9
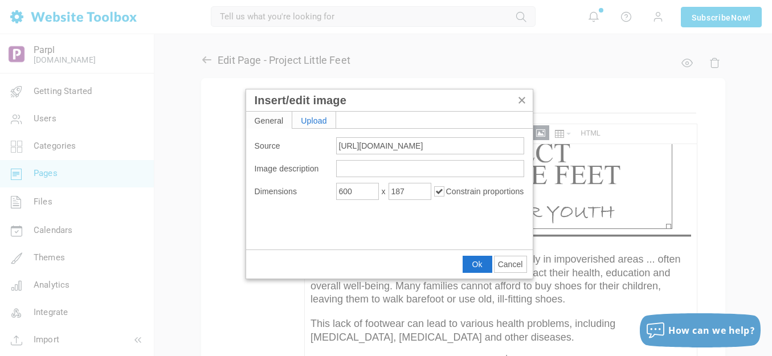
click at [316, 117] on div "Upload" at bounding box center [313, 120] width 43 height 17
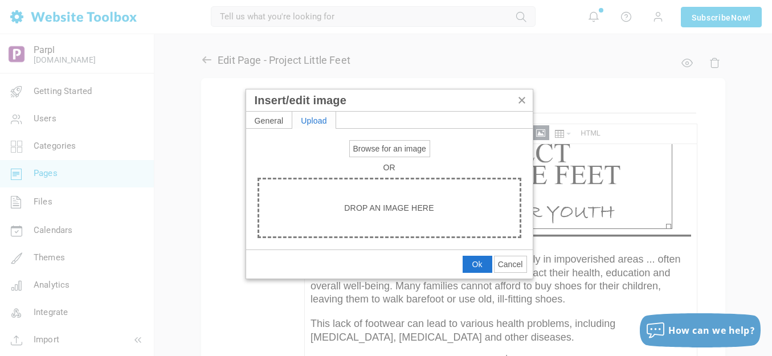
click at [379, 149] on span "Browse for an image" at bounding box center [389, 148] width 73 height 9
type input "C:\fakepath\Slide5.PNG"
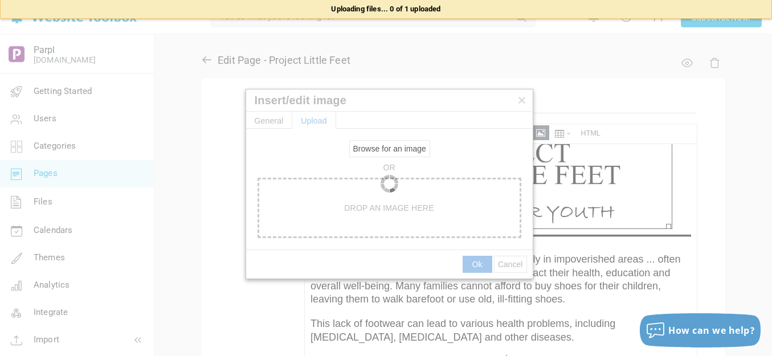
type input "https://d28lcup14p4e72.cloudfront.net/286758%2F9491380%2FSlide5.png"
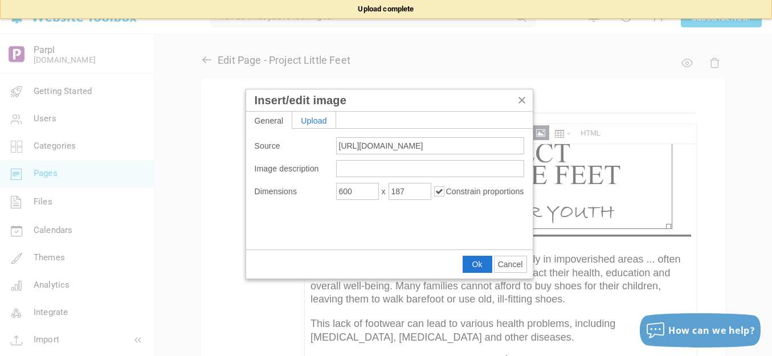
type input "1920"
type input "1910"
click at [364, 190] on input "1920" at bounding box center [357, 191] width 43 height 17
click at [363, 190] on input "1920" at bounding box center [357, 191] width 43 height 17
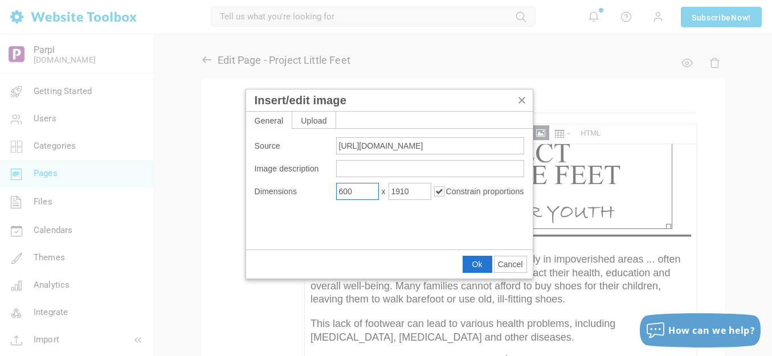
type input "600"
type input "597"
click at [476, 264] on span "Ok" at bounding box center [477, 264] width 10 height 9
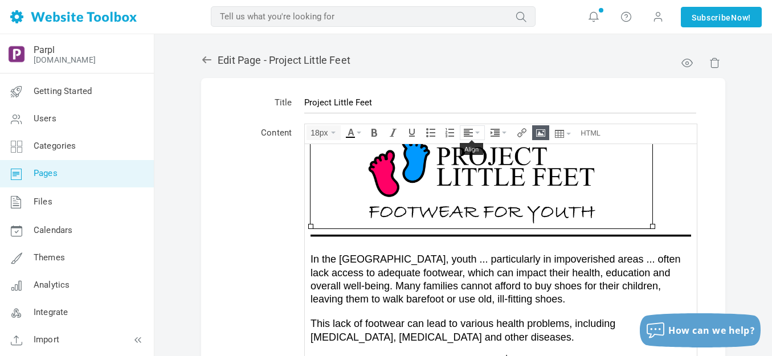
click at [476, 134] on button "Align" at bounding box center [472, 133] width 24 height 14
click at [471, 168] on icon at bounding box center [469, 166] width 11 height 9
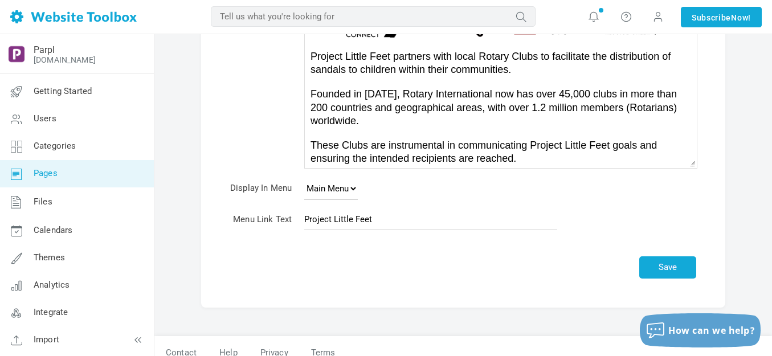
scroll to position [245, 0]
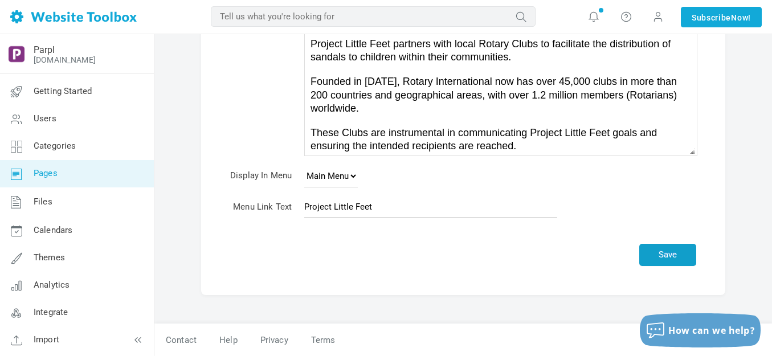
click at [678, 251] on button "Save" at bounding box center [667, 255] width 57 height 22
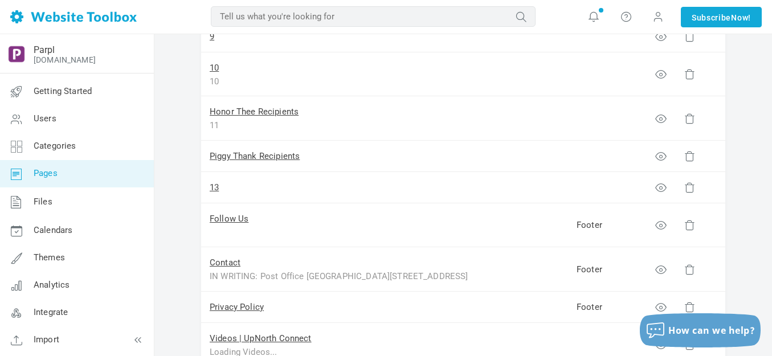
scroll to position [513, 0]
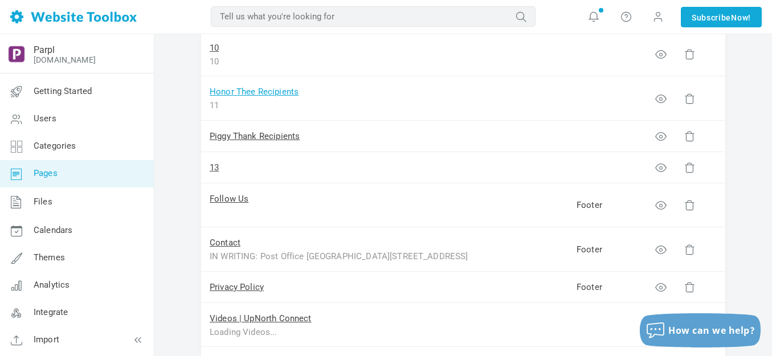
click at [285, 91] on link "Honor Thee Recipients" at bounding box center [254, 92] width 89 height 10
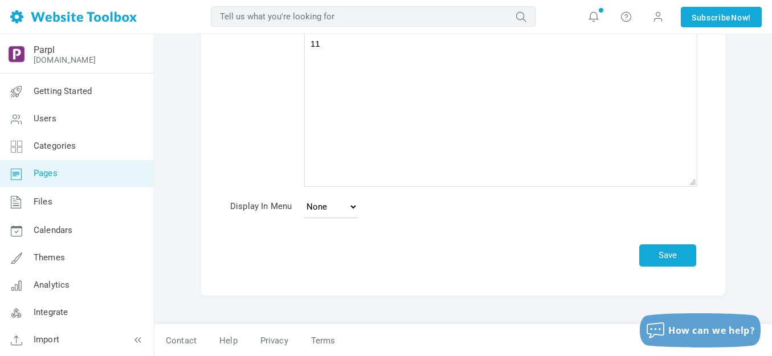
scroll to position [112, 0]
click at [656, 249] on button "Save" at bounding box center [667, 255] width 57 height 22
